Goal: Check status: Check status

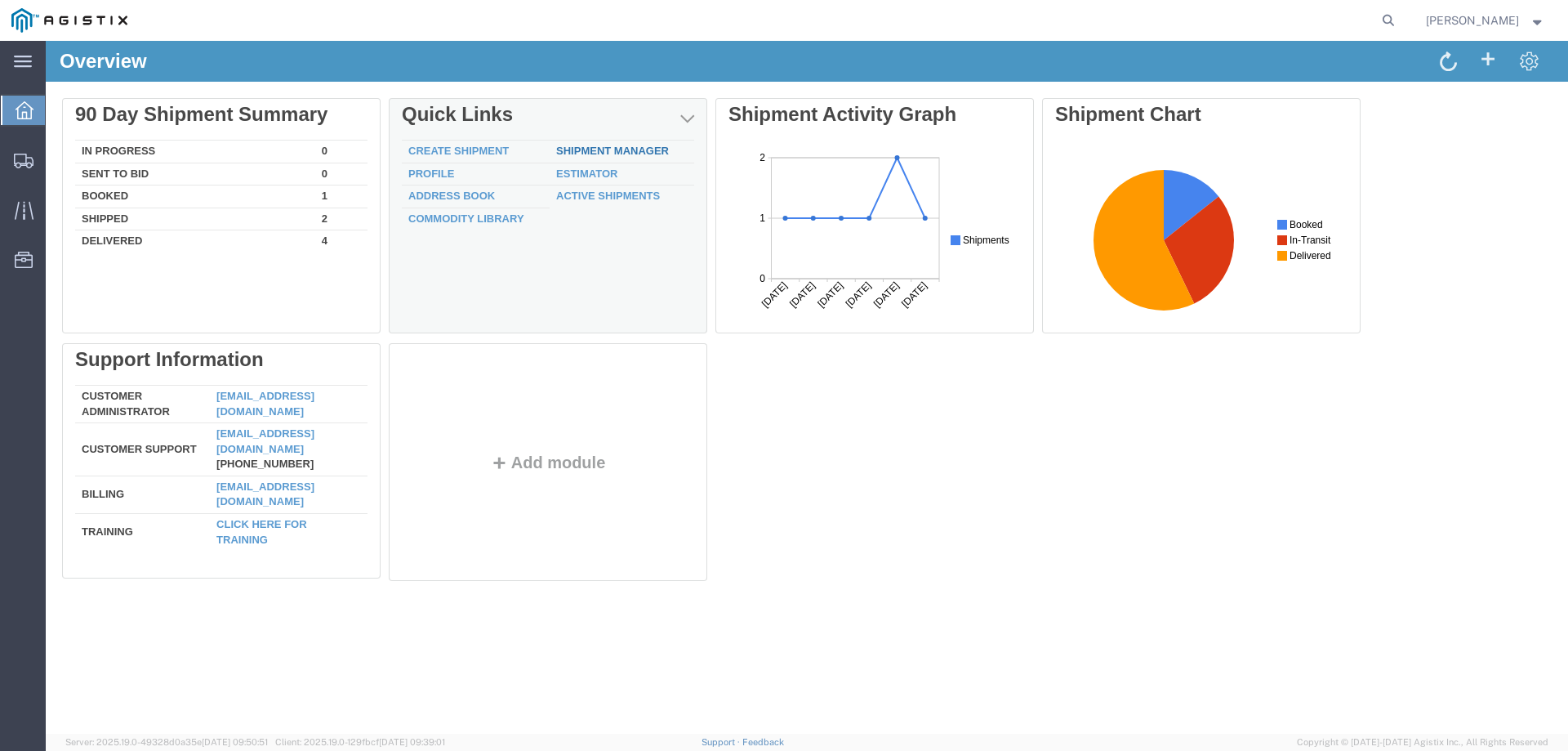
click at [620, 153] on link "Shipment Manager" at bounding box center [612, 151] width 112 height 12
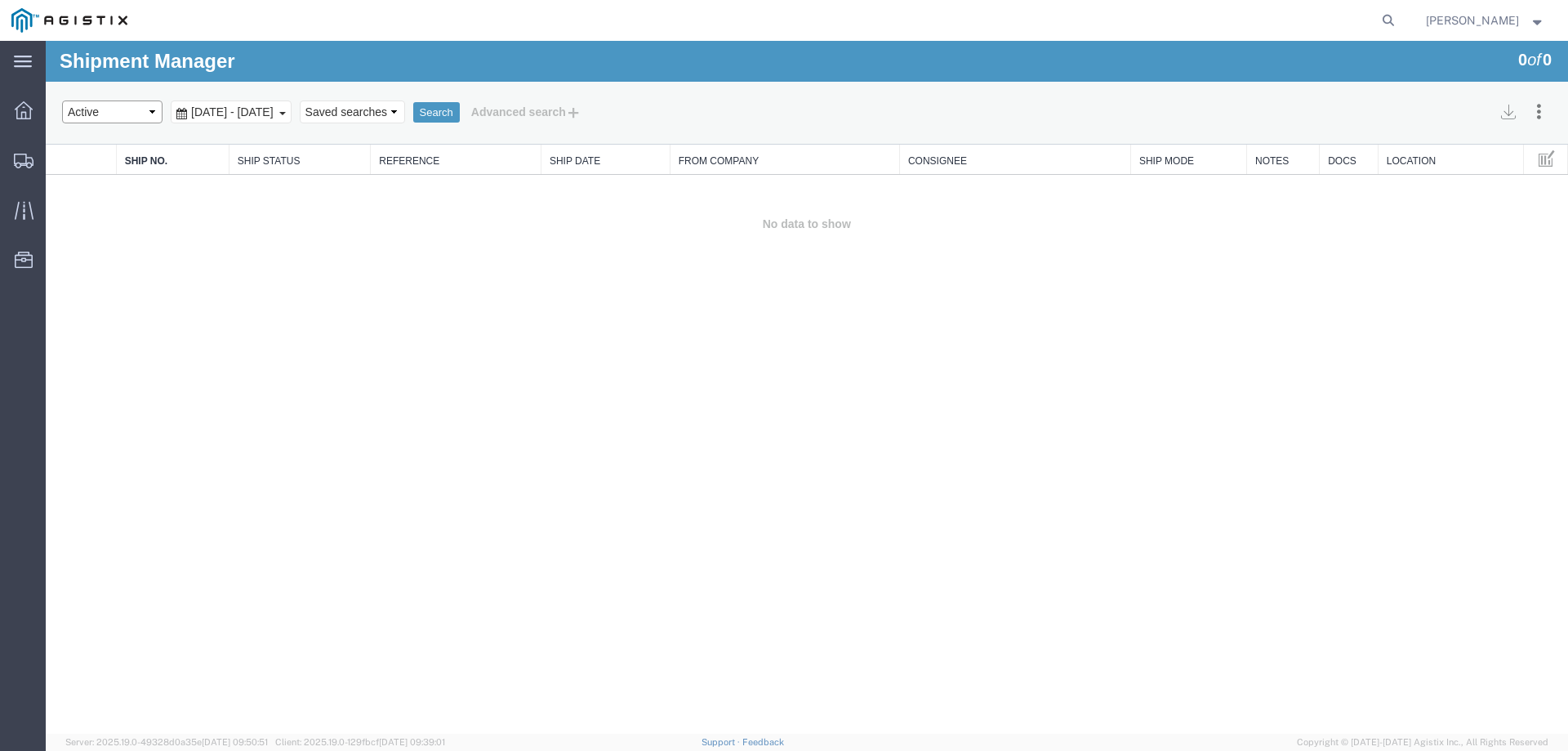
click at [98, 112] on select "Select status Active All Shipments Approved Booked Canceled Delivered Denied Ne…" at bounding box center [112, 112] width 100 height 23
select select "ALL"
click at [62, 100] on select "Select status Active All Shipments Approved Booked Canceled Delivered Denied Ne…" at bounding box center [112, 112] width 100 height 23
click at [460, 110] on button "Search" at bounding box center [437, 112] width 46 height 21
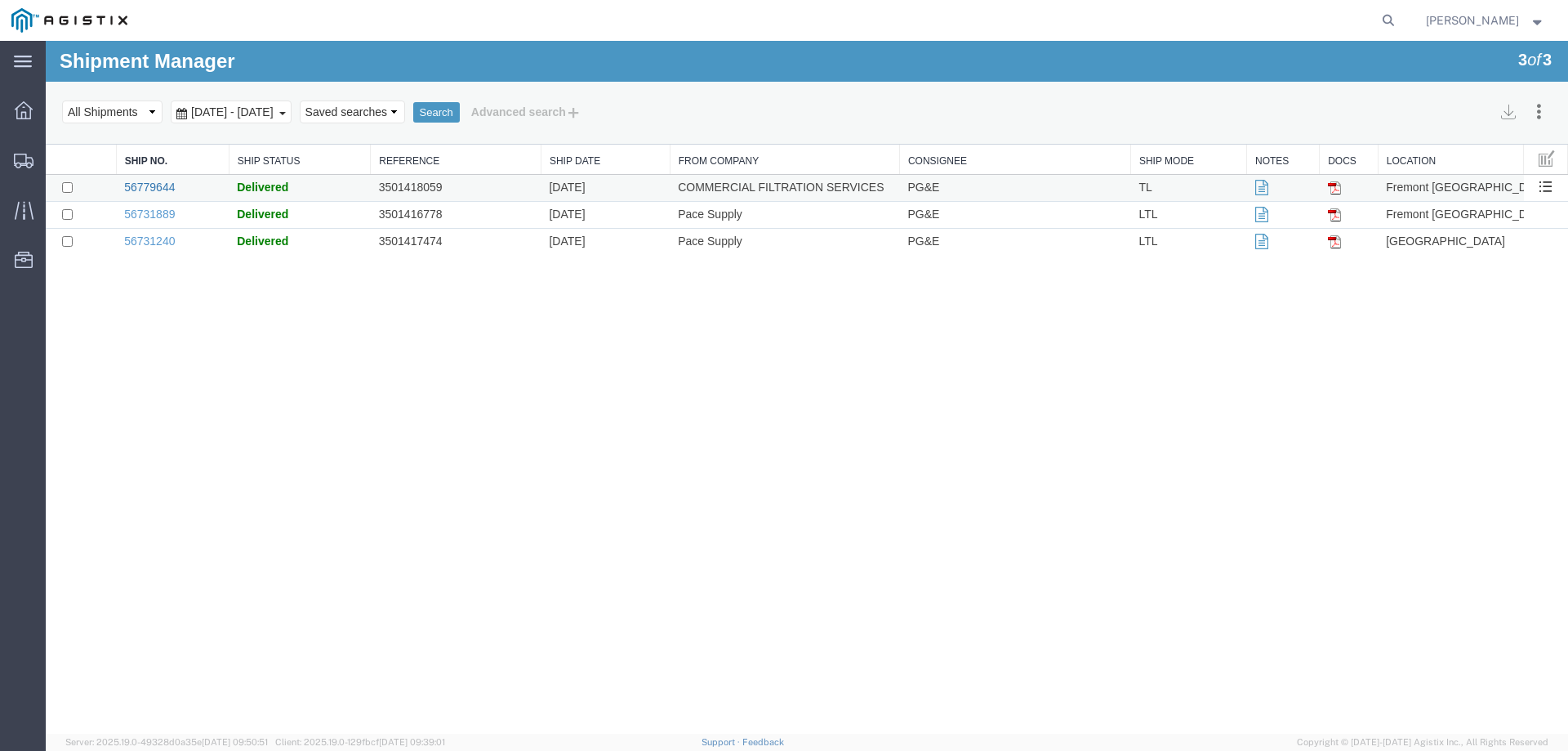
click at [165, 188] on link "56779644" at bounding box center [150, 187] width 51 height 13
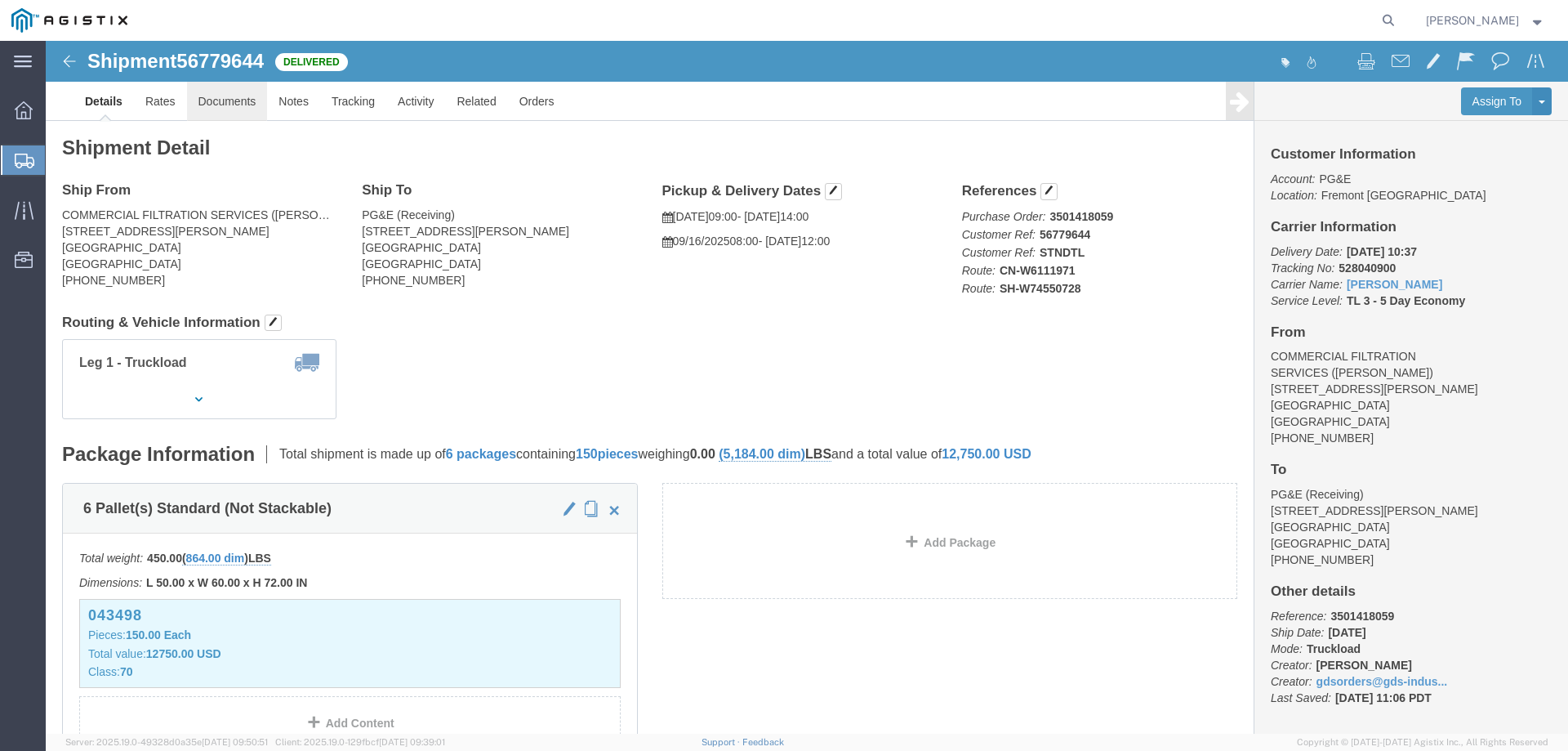
click link "Documents"
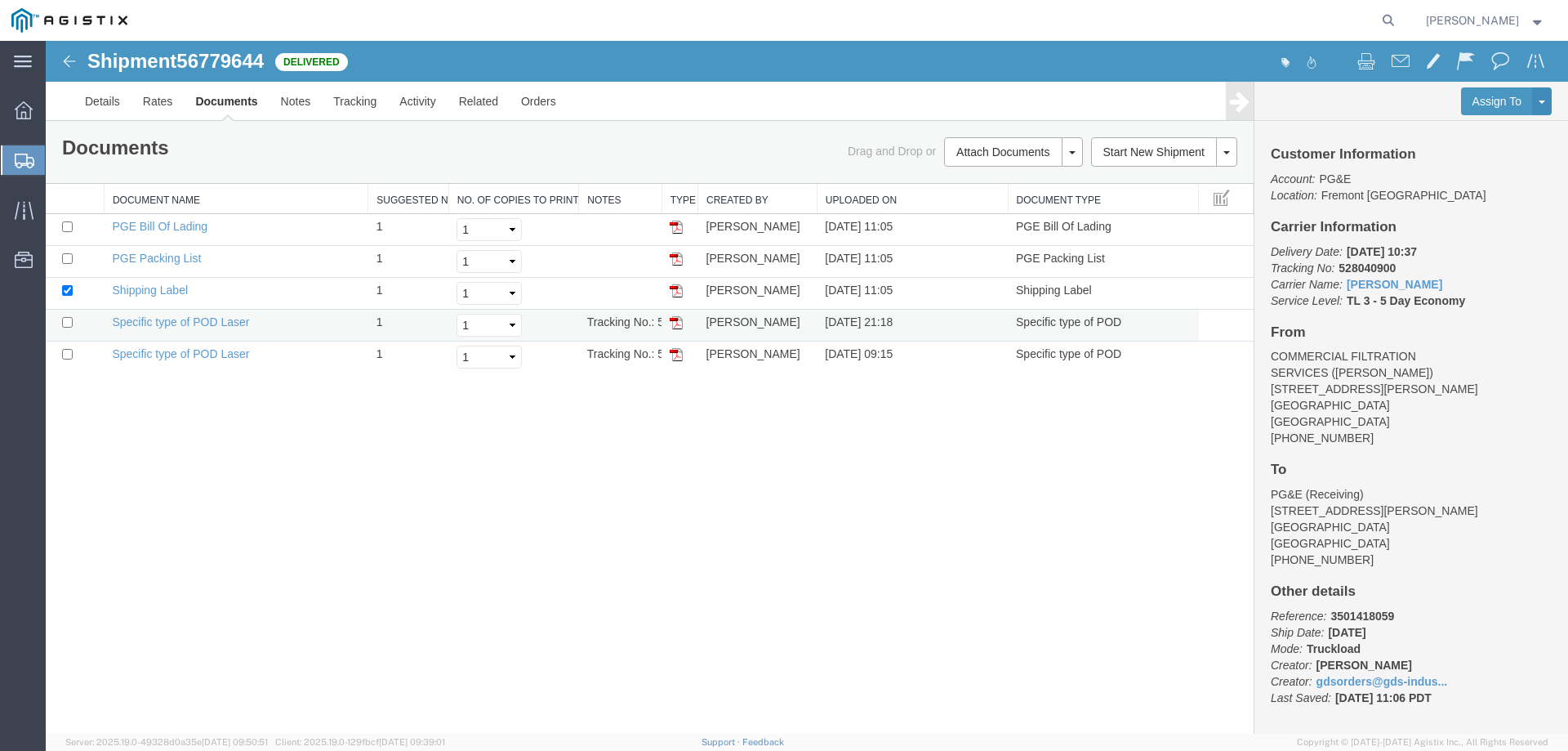
click at [673, 322] on img at bounding box center [676, 323] width 13 height 13
click at [678, 357] on img at bounding box center [676, 355] width 13 height 13
